Goal: Navigation & Orientation: Find specific page/section

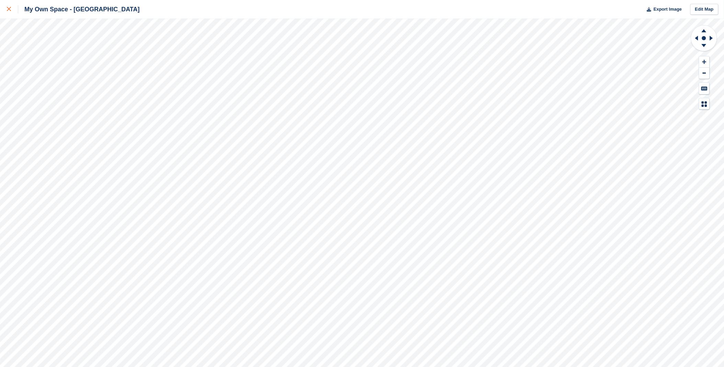
click at [11, 11] on div at bounding box center [12, 9] width 11 height 8
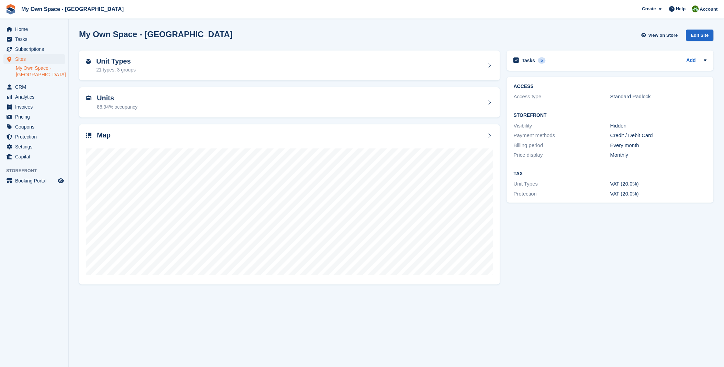
click at [26, 22] on div "Home Tasks Subscriptions Subscriptions Subscriptions Contracts Price increases …" at bounding box center [34, 92] width 68 height 140
click at [23, 32] on span "Home" at bounding box center [35, 29] width 41 height 10
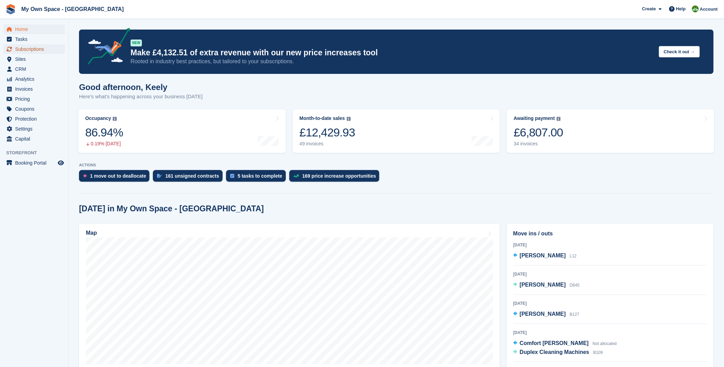
click at [21, 47] on span "Subscriptions" at bounding box center [35, 49] width 41 height 10
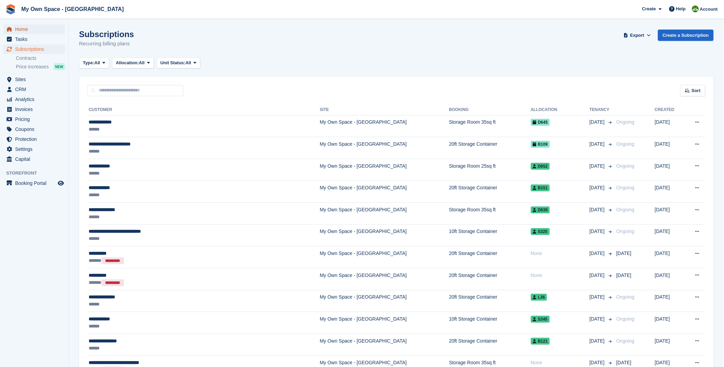
click at [36, 31] on span "Home" at bounding box center [35, 29] width 41 height 10
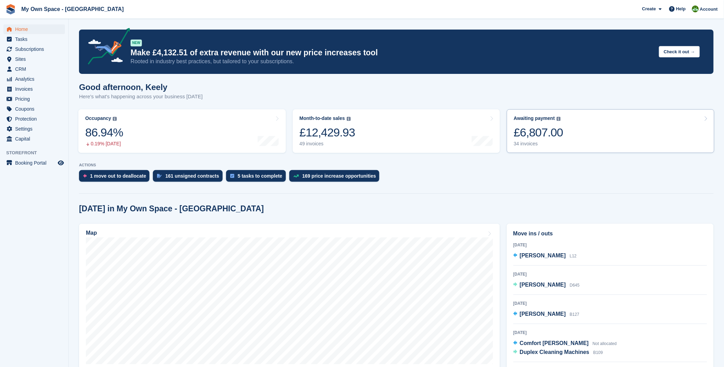
click at [572, 132] on link "Awaiting payment The total outstanding balance on all open invoices. £6,807.00 …" at bounding box center [611, 131] width 208 height 44
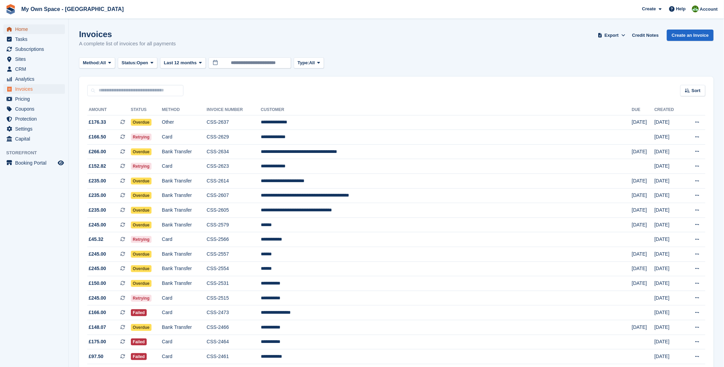
click at [22, 30] on span "Home" at bounding box center [35, 29] width 41 height 10
